Goal: Task Accomplishment & Management: Manage account settings

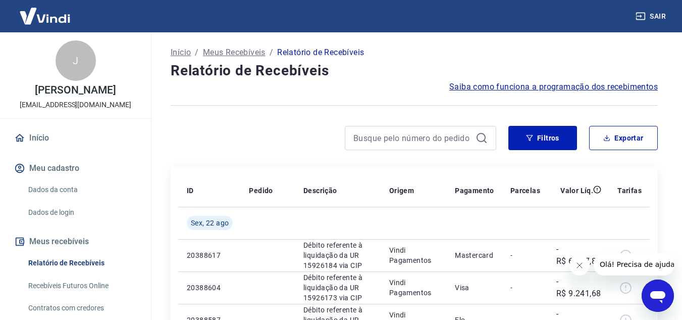
click at [581, 271] on button "Fechar mensagem da empresa" at bounding box center [579, 265] width 20 height 20
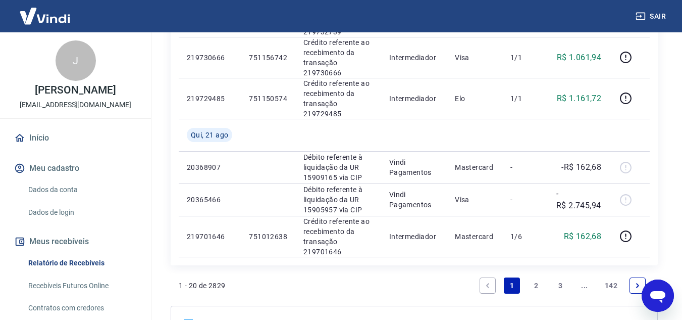
scroll to position [808, 0]
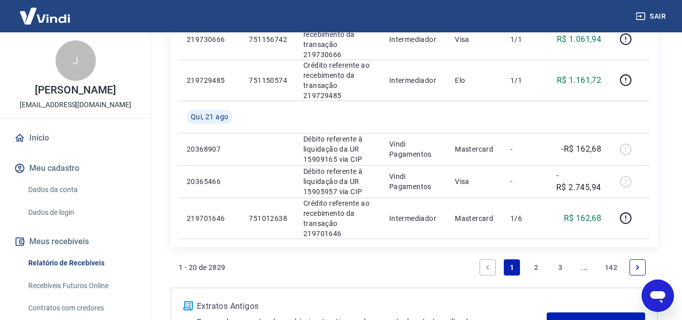
click at [531, 268] on link "2" at bounding box center [536, 267] width 16 height 16
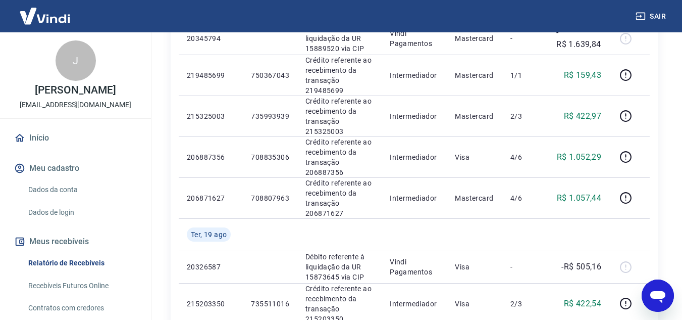
scroll to position [354, 0]
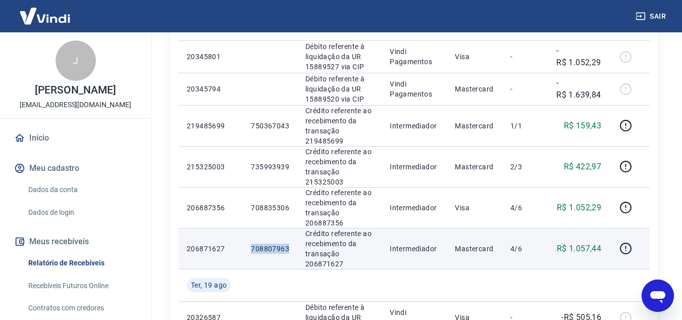
drag, startPoint x: 269, startPoint y: 248, endPoint x: 289, endPoint y: 248, distance: 20.2
click at [289, 248] on td "708807963" at bounding box center [270, 248] width 55 height 41
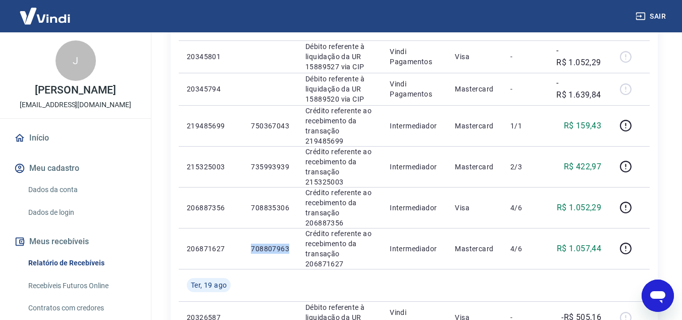
copy p "708807963"
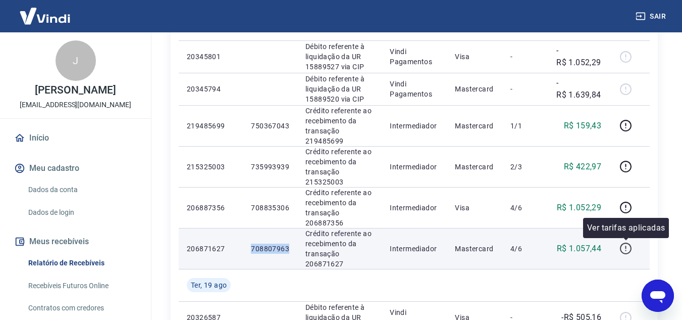
click at [632, 251] on icon "button" at bounding box center [626, 248] width 13 height 13
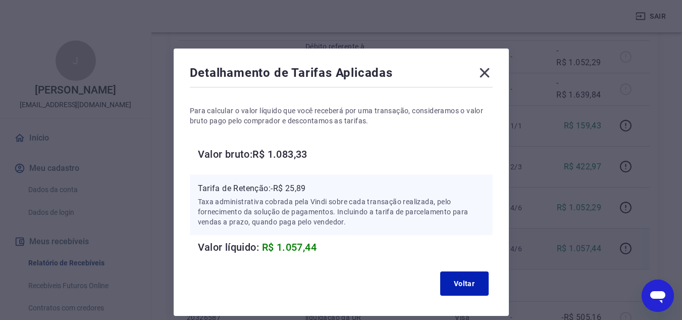
click at [482, 75] on icon at bounding box center [485, 73] width 10 height 10
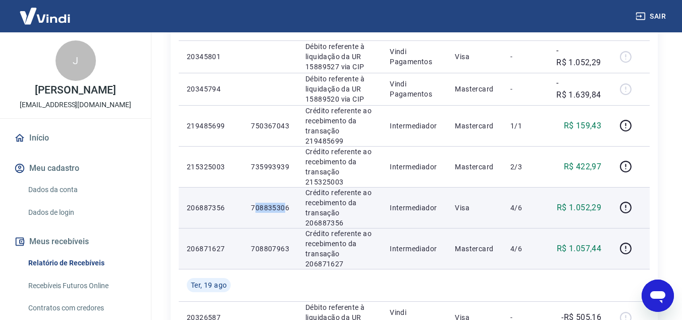
drag, startPoint x: 254, startPoint y: 204, endPoint x: 284, endPoint y: 206, distance: 30.8
click at [284, 206] on p "708835306" at bounding box center [270, 208] width 38 height 10
click at [259, 211] on p "708835306" at bounding box center [270, 208] width 38 height 10
drag, startPoint x: 251, startPoint y: 209, endPoint x: 291, endPoint y: 207, distance: 40.5
click at [291, 207] on td "708835306" at bounding box center [270, 207] width 55 height 41
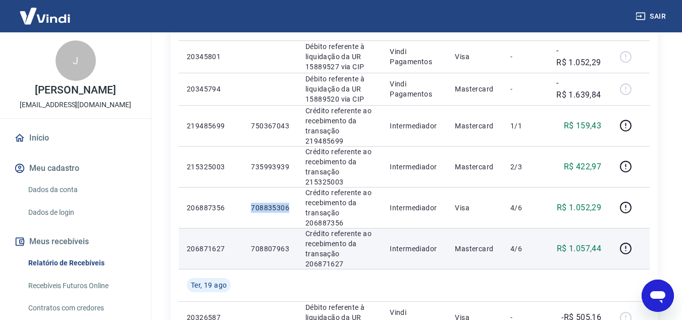
copy p "708835306"
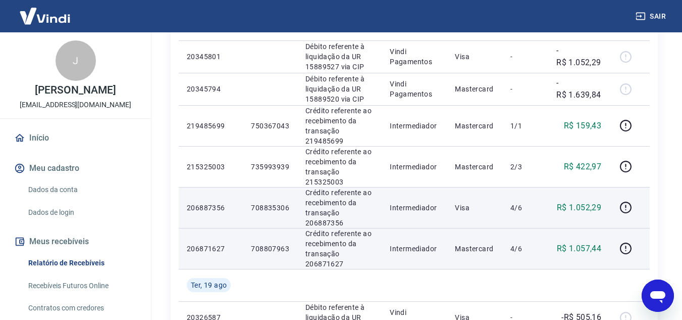
click at [618, 208] on td at bounding box center [630, 207] width 40 height 41
click at [622, 206] on icon "button" at bounding box center [626, 208] width 12 height 12
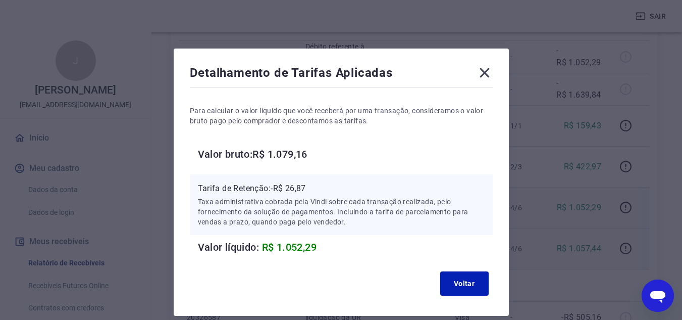
click at [489, 71] on icon at bounding box center [485, 73] width 16 height 16
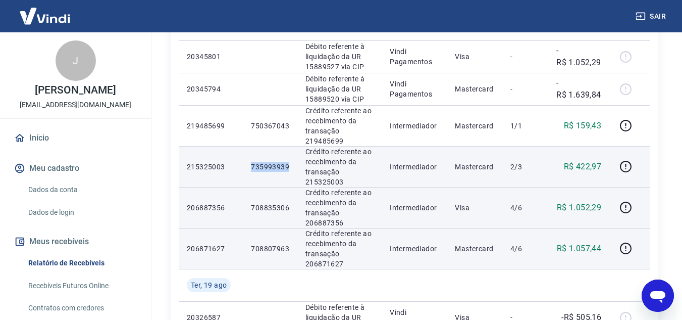
drag, startPoint x: 251, startPoint y: 167, endPoint x: 289, endPoint y: 165, distance: 37.9
click at [289, 165] on td "735993939" at bounding box center [270, 166] width 55 height 41
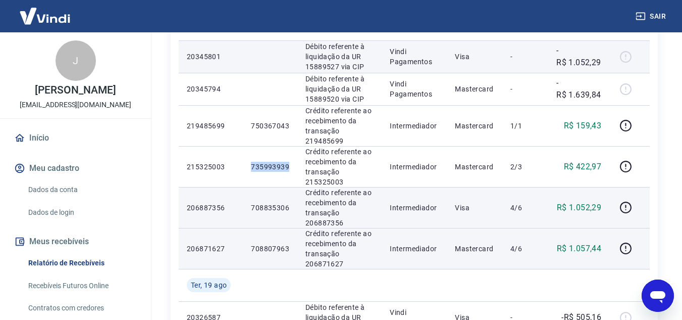
copy p "735993939"
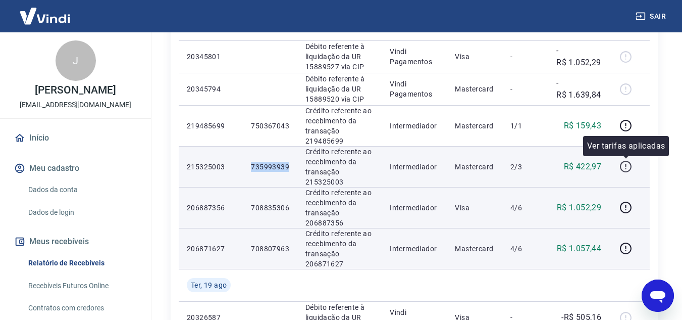
click at [625, 166] on icon "button" at bounding box center [626, 166] width 13 height 13
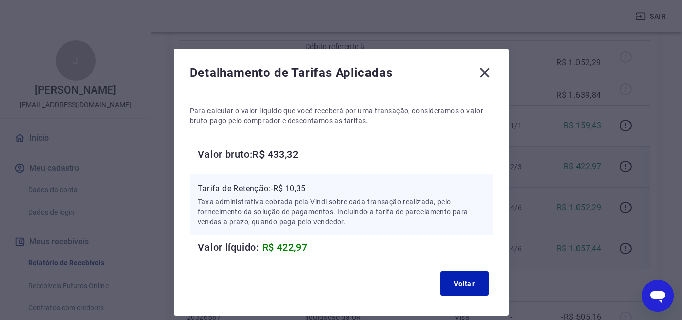
click at [487, 70] on icon at bounding box center [485, 73] width 10 height 10
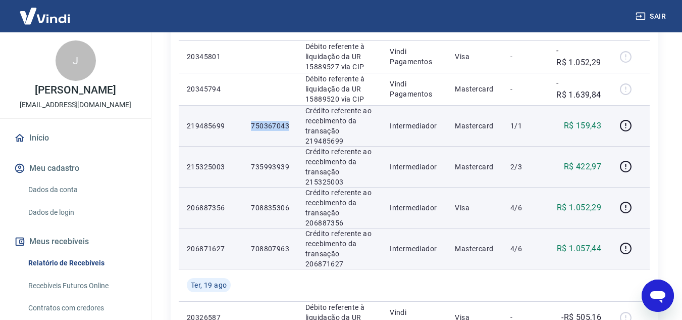
drag, startPoint x: 259, startPoint y: 125, endPoint x: 288, endPoint y: 125, distance: 29.8
click at [288, 125] on td "750367043" at bounding box center [270, 125] width 55 height 41
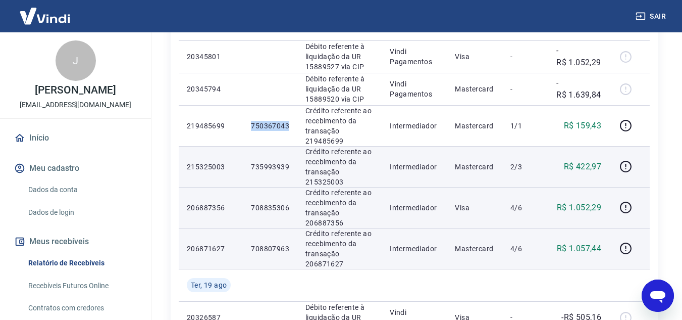
copy p "750367043"
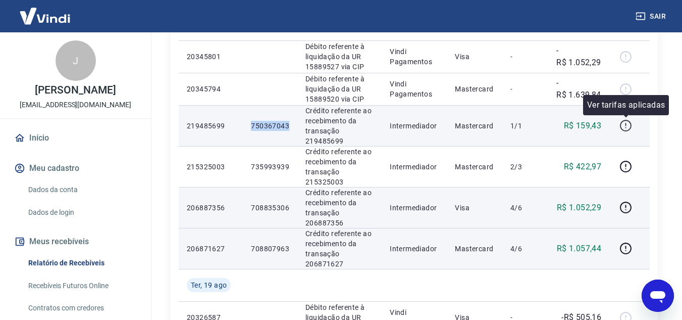
click at [626, 128] on icon "button" at bounding box center [626, 125] width 13 height 13
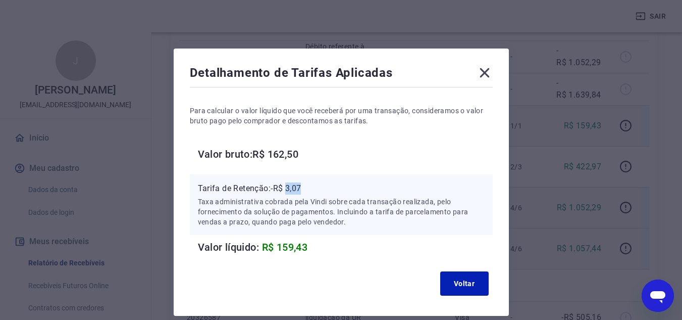
drag, startPoint x: 288, startPoint y: 187, endPoint x: 308, endPoint y: 188, distance: 19.2
click at [308, 188] on p "Tarifa de Retenção: -R$ 3,07" at bounding box center [341, 188] width 287 height 12
copy p "3,07"
click at [489, 69] on icon at bounding box center [485, 73] width 10 height 10
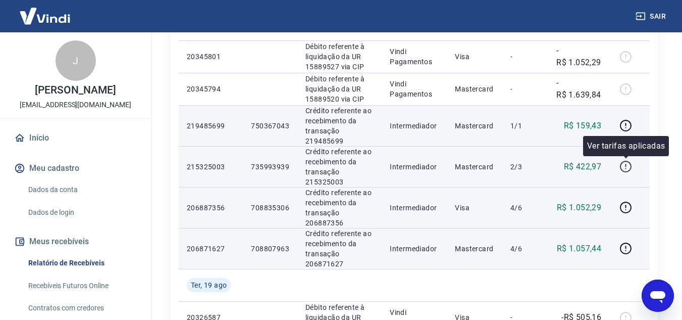
click at [623, 171] on icon "button" at bounding box center [626, 166] width 13 height 13
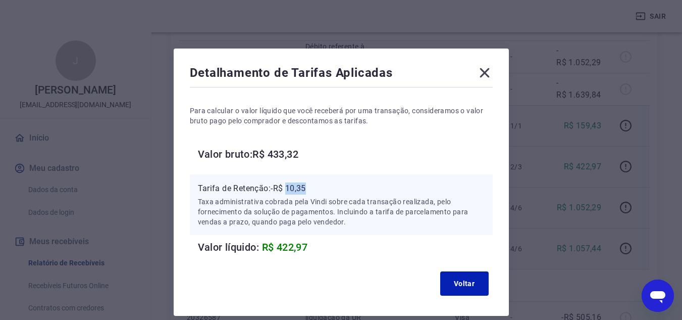
drag, startPoint x: 288, startPoint y: 187, endPoint x: 308, endPoint y: 187, distance: 19.7
click at [308, 187] on p "Tarifa de Retenção: -R$ 10,35" at bounding box center [341, 188] width 287 height 12
copy p "10,35"
click at [485, 74] on icon at bounding box center [485, 73] width 10 height 10
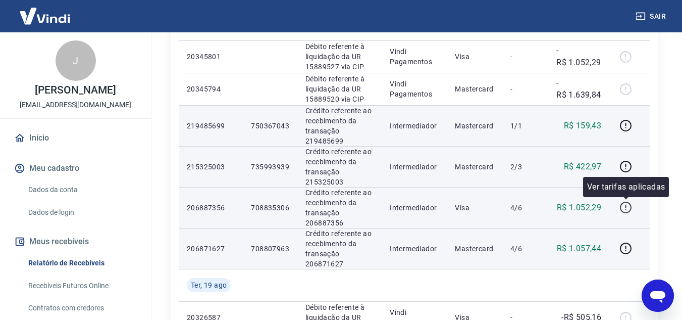
click at [624, 207] on icon "button" at bounding box center [626, 207] width 13 height 13
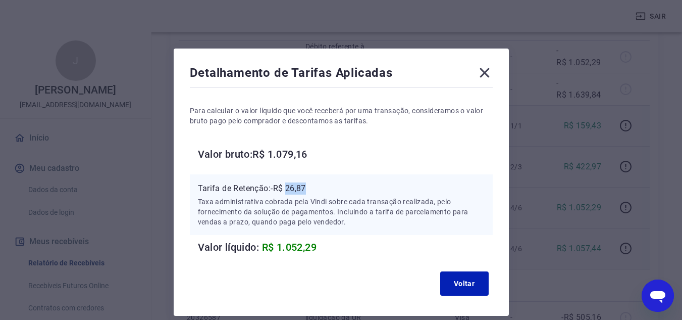
drag, startPoint x: 287, startPoint y: 189, endPoint x: 308, endPoint y: 189, distance: 21.2
click at [308, 189] on p "Tarifa de Retenção: -R$ 26,87" at bounding box center [341, 188] width 287 height 12
copy p "26,87"
drag, startPoint x: 482, startPoint y: 71, endPoint x: 542, endPoint y: 146, distance: 96.3
click at [482, 71] on icon at bounding box center [485, 73] width 10 height 10
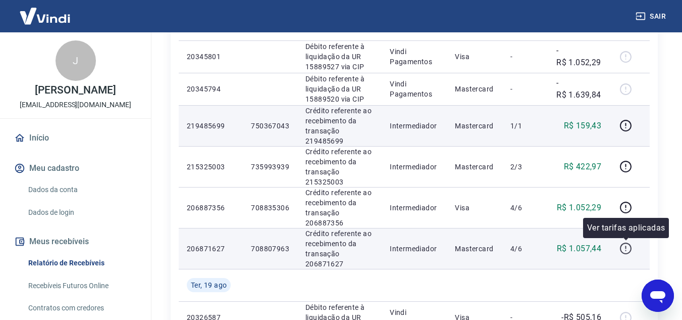
click at [625, 253] on icon "button" at bounding box center [626, 248] width 12 height 12
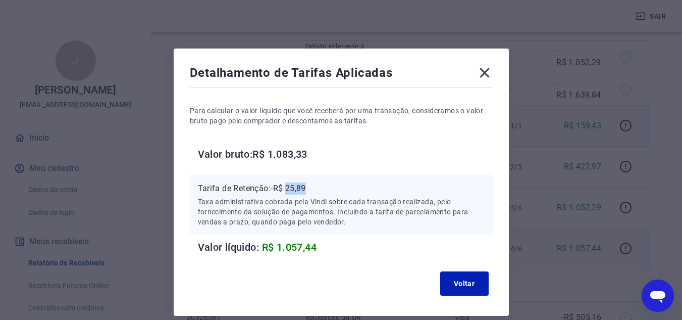
drag, startPoint x: 287, startPoint y: 190, endPoint x: 310, endPoint y: 188, distance: 22.8
click at [310, 188] on p "Tarifa de Retenção: -R$ 25,89" at bounding box center [341, 188] width 287 height 12
copy p "25,89"
click at [487, 71] on icon at bounding box center [485, 73] width 16 height 16
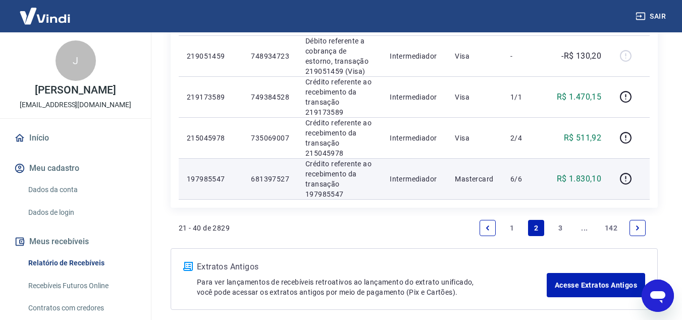
scroll to position [940, 0]
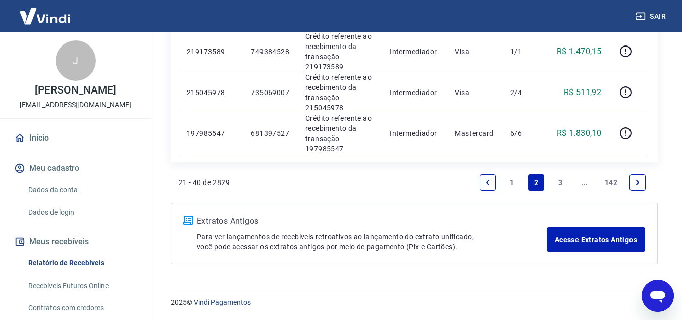
click at [514, 182] on link "1" at bounding box center [512, 182] width 16 height 16
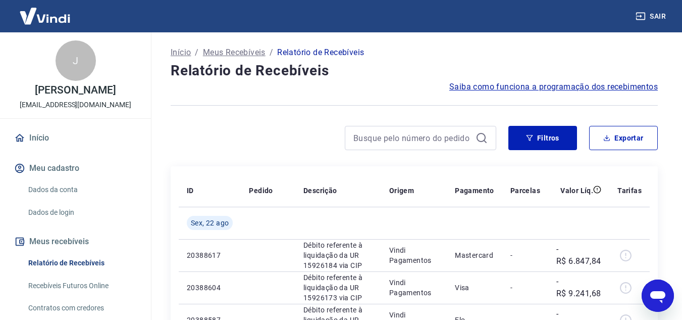
click at [538, 151] on div "Filtros Exportar" at bounding box center [414, 142] width 487 height 32
click at [538, 139] on button "Filtros" at bounding box center [543, 138] width 69 height 24
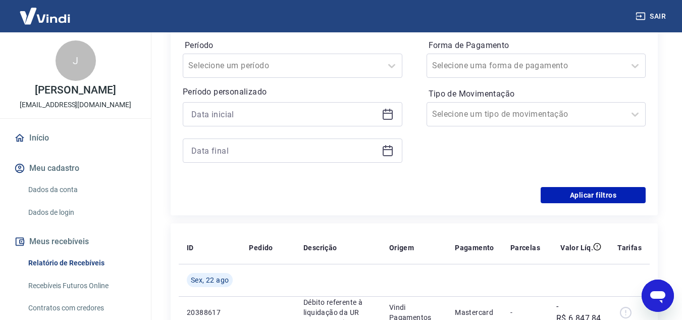
scroll to position [202, 0]
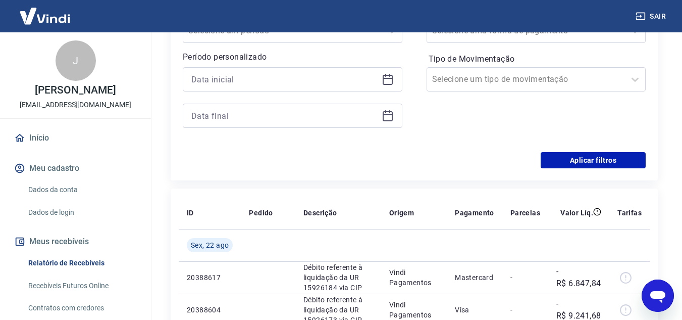
click at [386, 82] on icon at bounding box center [388, 79] width 12 height 12
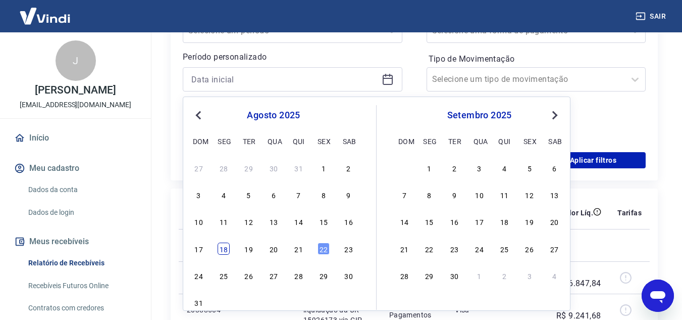
click at [229, 250] on div "18" at bounding box center [224, 248] width 12 height 12
click at [229, 250] on div "Sex, 22 ago" at bounding box center [210, 245] width 46 height 14
type input "18/08/2025"
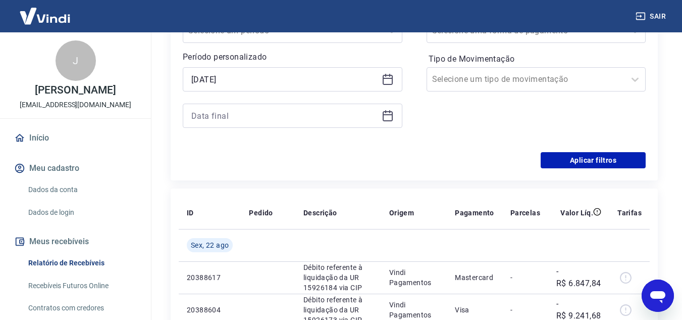
click at [390, 116] on icon at bounding box center [388, 116] width 12 height 12
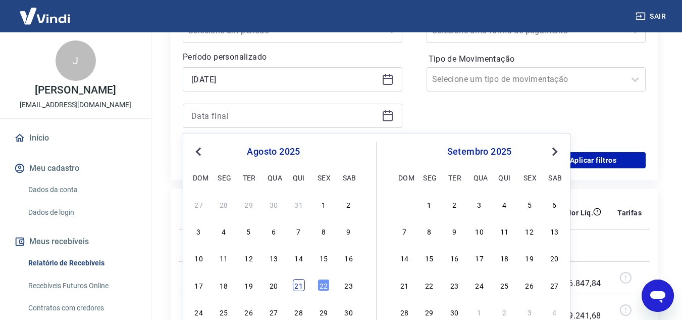
click at [302, 285] on div "21" at bounding box center [299, 285] width 12 height 12
click at [302, 285] on td "Débito referente à liquidação da UR 15926184 via CIP" at bounding box center [338, 277] width 86 height 32
type input "21/08/2025"
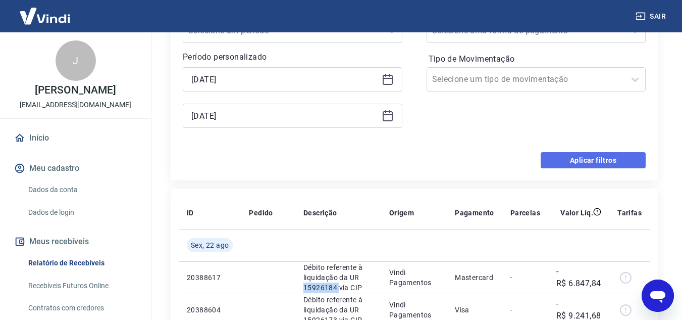
click at [586, 161] on button "Aplicar filtros" at bounding box center [593, 160] width 105 height 16
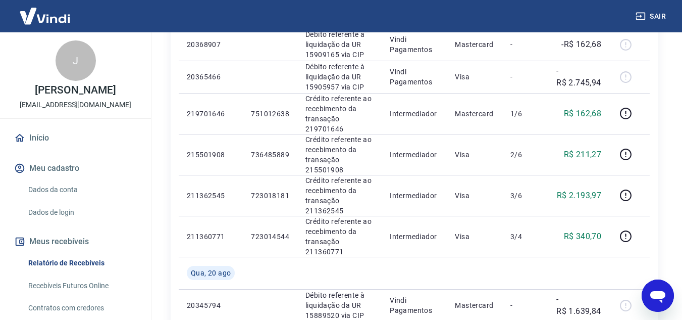
scroll to position [202, 0]
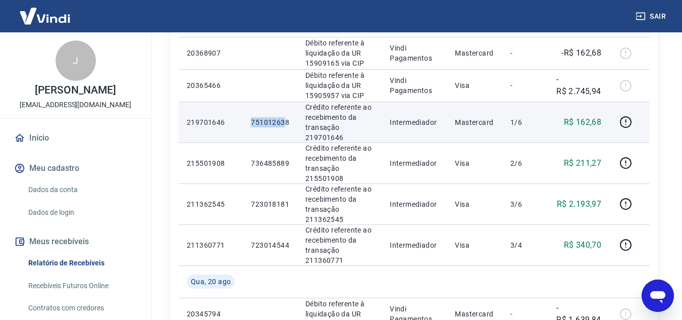
drag, startPoint x: 252, startPoint y: 121, endPoint x: 286, endPoint y: 121, distance: 33.8
click at [286, 121] on p "751012638" at bounding box center [270, 122] width 38 height 10
drag, startPoint x: 276, startPoint y: 124, endPoint x: 264, endPoint y: 124, distance: 11.6
click at [275, 124] on p "751012638" at bounding box center [270, 122] width 38 height 10
click at [261, 124] on p "751012638" at bounding box center [270, 122] width 38 height 10
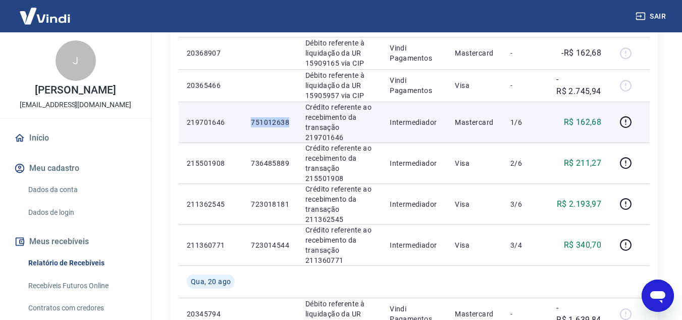
drag, startPoint x: 251, startPoint y: 122, endPoint x: 289, endPoint y: 122, distance: 38.9
click at [289, 122] on td "751012638" at bounding box center [270, 122] width 55 height 41
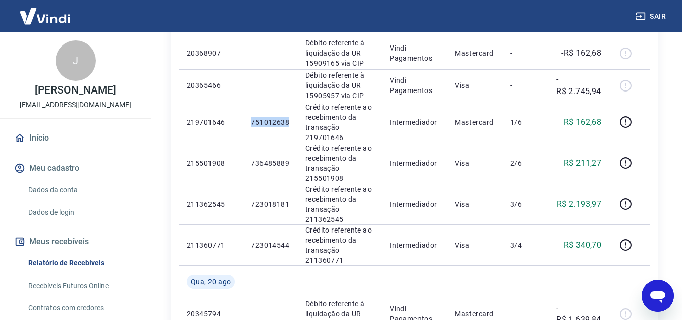
copy p "751012638"
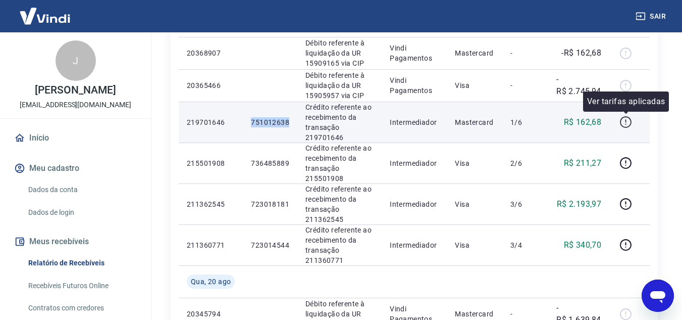
click at [623, 125] on icon "button" at bounding box center [626, 122] width 13 height 13
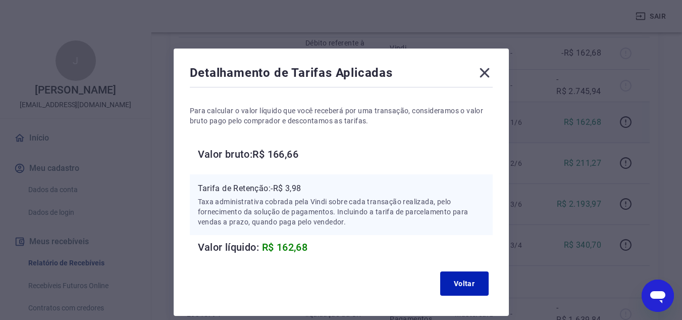
click at [485, 80] on icon at bounding box center [485, 73] width 16 height 16
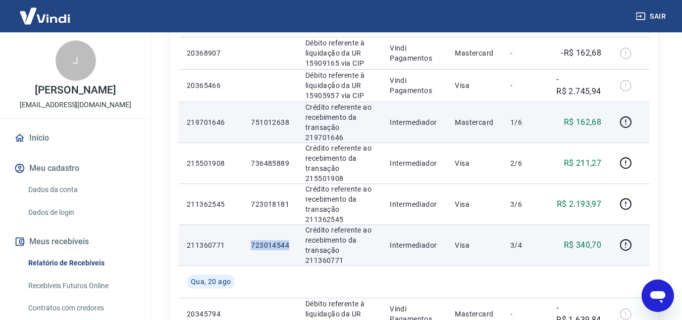
drag, startPoint x: 251, startPoint y: 242, endPoint x: 288, endPoint y: 238, distance: 37.6
click at [288, 238] on td "723014544" at bounding box center [270, 244] width 55 height 41
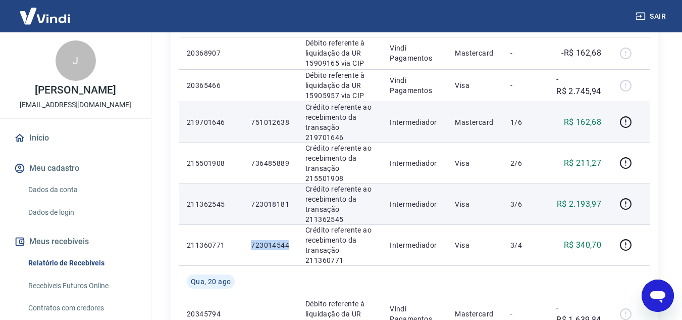
copy p "723014544"
drag, startPoint x: 249, startPoint y: 202, endPoint x: 292, endPoint y: 200, distance: 42.5
click at [292, 200] on td "723018181" at bounding box center [270, 203] width 55 height 41
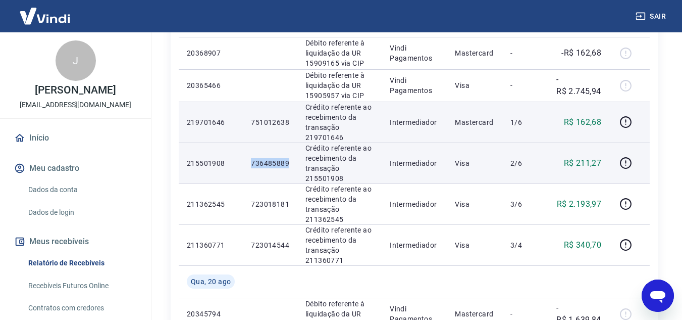
drag, startPoint x: 249, startPoint y: 162, endPoint x: 291, endPoint y: 163, distance: 41.4
click at [291, 163] on td "736485889" at bounding box center [270, 162] width 55 height 41
click at [621, 163] on icon "button" at bounding box center [626, 163] width 12 height 12
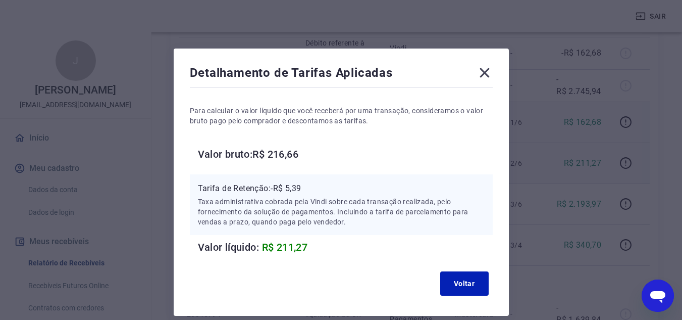
click at [482, 74] on icon at bounding box center [485, 73] width 16 height 16
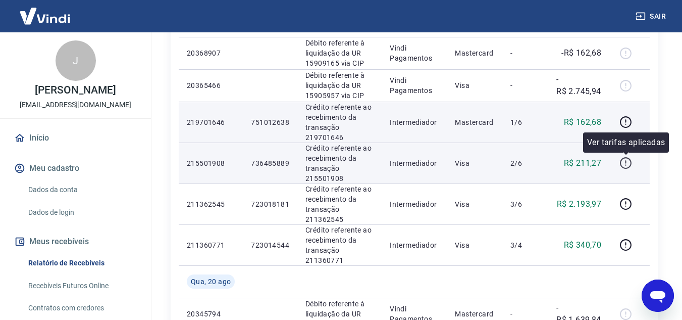
click at [626, 162] on icon "button" at bounding box center [626, 163] width 13 height 13
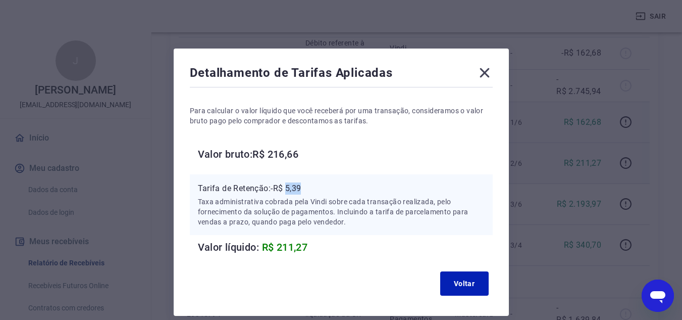
drag, startPoint x: 289, startPoint y: 189, endPoint x: 325, endPoint y: 189, distance: 35.9
click at [325, 189] on p "Tarifa de Retenção: -R$ 5,39" at bounding box center [341, 188] width 287 height 12
click at [486, 73] on icon at bounding box center [485, 73] width 16 height 16
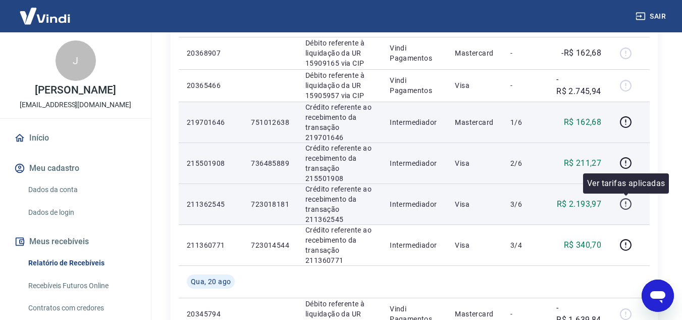
click at [622, 204] on icon "button" at bounding box center [626, 204] width 12 height 12
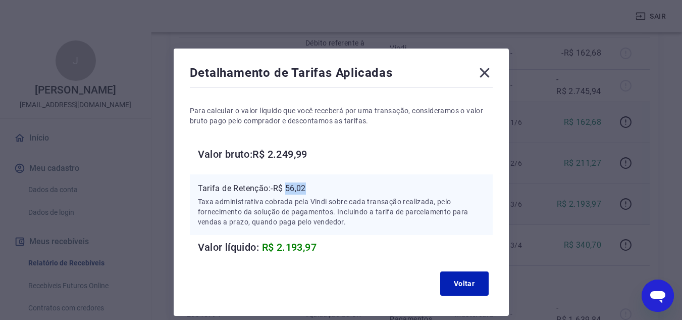
drag, startPoint x: 289, startPoint y: 188, endPoint x: 311, endPoint y: 189, distance: 21.8
click at [311, 189] on p "Tarifa de Retenção: -R$ 56,02" at bounding box center [341, 188] width 287 height 12
click at [484, 72] on icon at bounding box center [485, 73] width 10 height 10
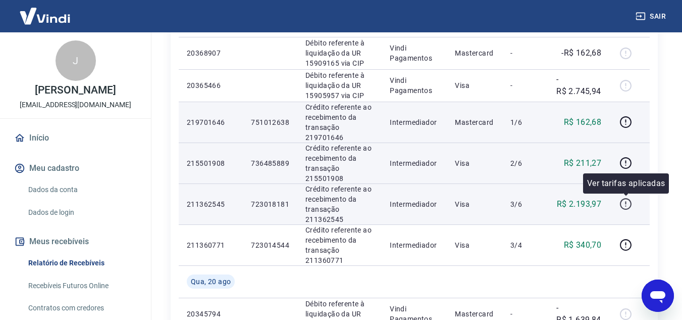
click at [622, 205] on icon "button" at bounding box center [626, 204] width 12 height 12
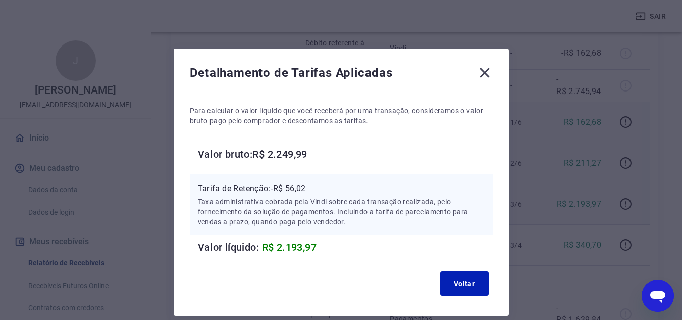
click at [489, 75] on icon at bounding box center [485, 73] width 16 height 16
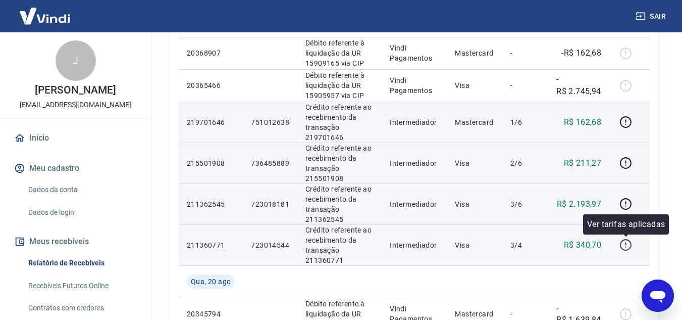
click at [628, 247] on icon "button" at bounding box center [626, 244] width 13 height 13
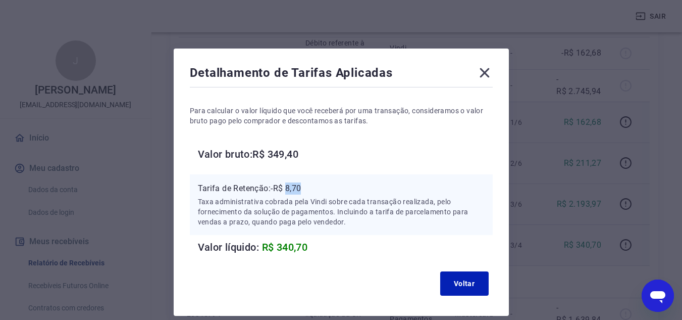
drag, startPoint x: 288, startPoint y: 190, endPoint x: 306, endPoint y: 189, distance: 17.7
click at [306, 189] on p "Tarifa de Retenção: -R$ 8,70" at bounding box center [341, 188] width 287 height 12
click at [483, 74] on icon at bounding box center [485, 73] width 10 height 10
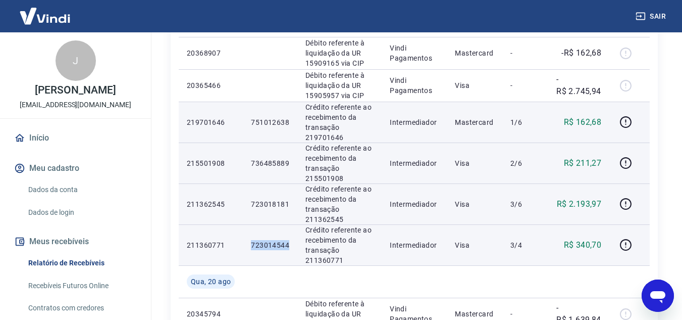
drag, startPoint x: 251, startPoint y: 247, endPoint x: 288, endPoint y: 247, distance: 37.9
click at [288, 247] on td "723014544" at bounding box center [270, 244] width 55 height 41
click at [255, 235] on td "723014544" at bounding box center [270, 244] width 55 height 41
drag, startPoint x: 251, startPoint y: 243, endPoint x: 289, endPoint y: 243, distance: 38.4
click at [289, 243] on td "723014544" at bounding box center [270, 244] width 55 height 41
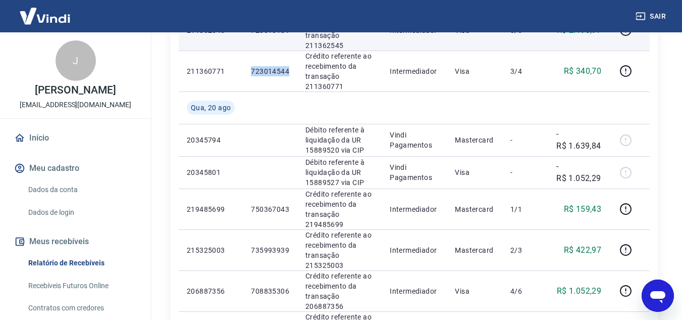
scroll to position [354, 0]
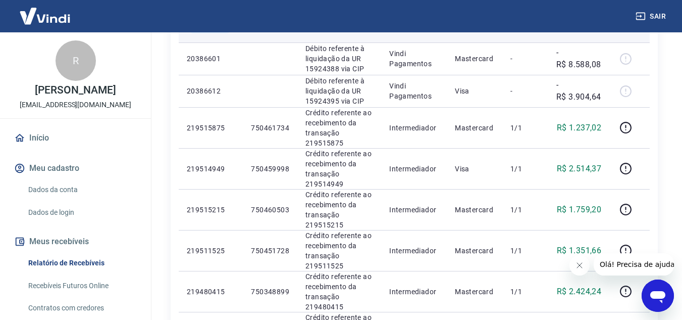
scroll to position [202, 0]
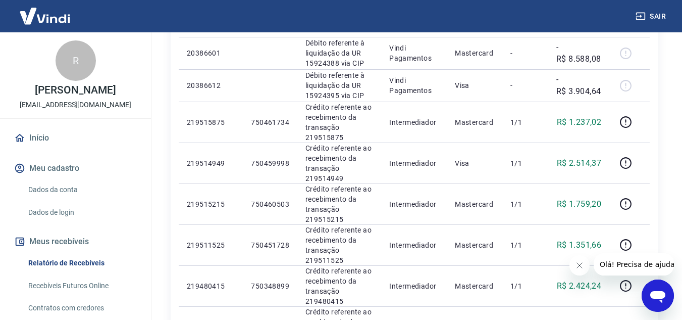
click at [582, 265] on icon "Fechar mensagem da empresa" at bounding box center [579, 265] width 8 height 8
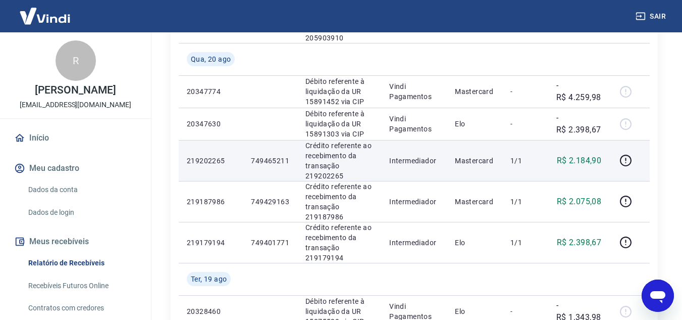
scroll to position [738, 0]
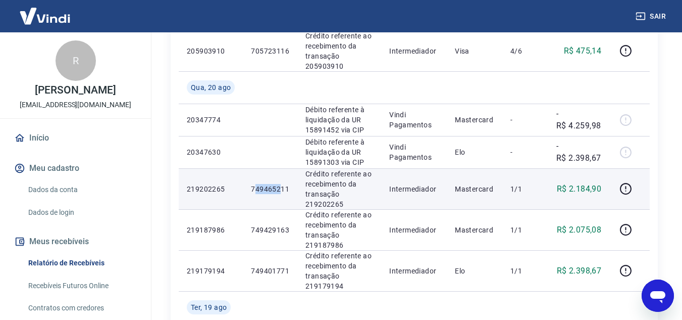
drag, startPoint x: 253, startPoint y: 189, endPoint x: 279, endPoint y: 189, distance: 25.8
click at [279, 189] on p "749465211" at bounding box center [270, 189] width 38 height 10
click at [260, 189] on p "749465211" at bounding box center [270, 189] width 38 height 10
drag, startPoint x: 264, startPoint y: 188, endPoint x: 288, endPoint y: 187, distance: 24.8
click at [288, 187] on td "749465211" at bounding box center [270, 188] width 55 height 41
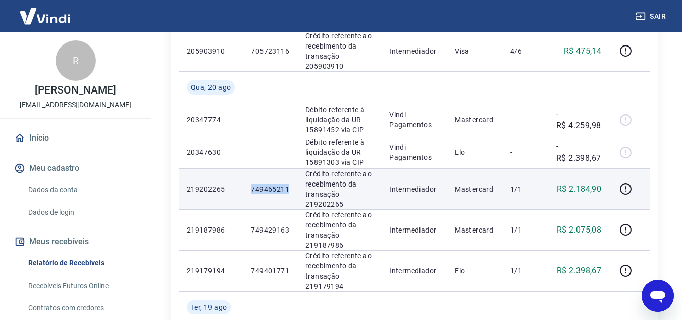
copy p "749465211"
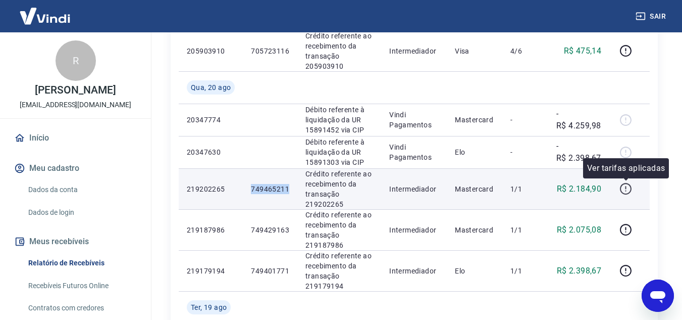
click at [628, 187] on icon "button" at bounding box center [626, 188] width 13 height 13
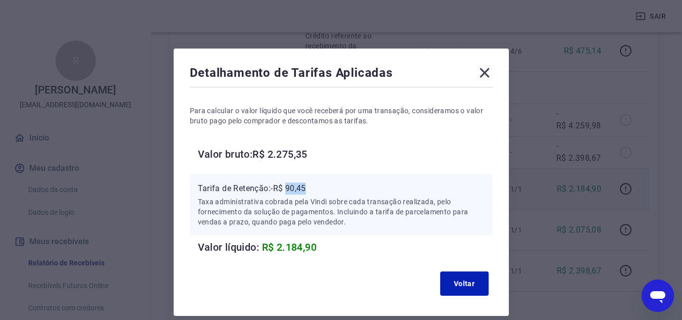
drag, startPoint x: 289, startPoint y: 186, endPoint x: 310, endPoint y: 185, distance: 20.8
click at [310, 185] on p "Tarifa de Retenção: -R$ 90,45" at bounding box center [341, 188] width 287 height 12
copy p "90,45"
click at [489, 72] on icon at bounding box center [485, 73] width 16 height 16
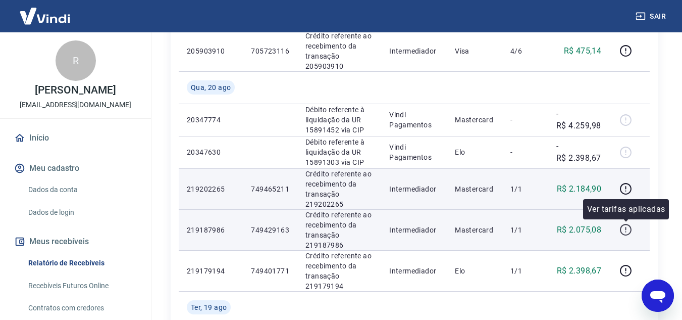
click at [626, 229] on icon "button" at bounding box center [625, 228] width 1 height 3
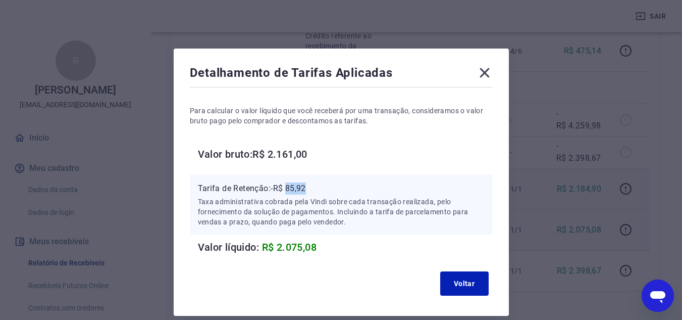
drag, startPoint x: 287, startPoint y: 186, endPoint x: 318, endPoint y: 188, distance: 30.9
click at [318, 188] on p "Tarifa de Retenção: -R$ 85,92" at bounding box center [341, 188] width 287 height 12
copy p "85,92"
click at [488, 68] on icon at bounding box center [485, 73] width 16 height 16
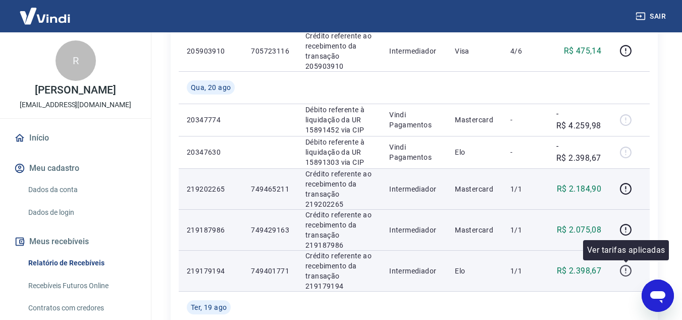
click at [626, 273] on icon "button" at bounding box center [626, 270] width 13 height 13
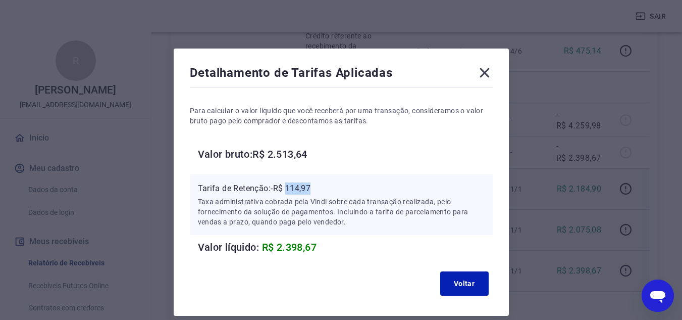
drag, startPoint x: 289, startPoint y: 188, endPoint x: 317, endPoint y: 189, distance: 27.8
click at [317, 189] on p "Tarifa de Retenção: -R$ 114,97" at bounding box center [341, 188] width 287 height 12
copy p "114,97"
click at [482, 77] on icon at bounding box center [485, 73] width 16 height 16
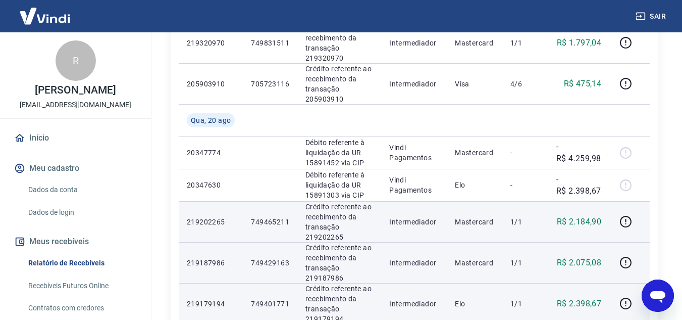
scroll to position [688, 0]
